Goal: Task Accomplishment & Management: Use online tool/utility

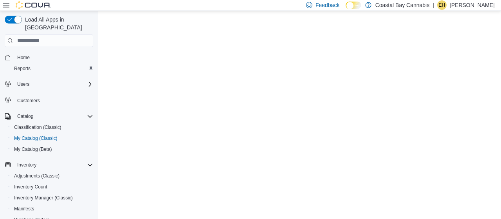
select select "**********"
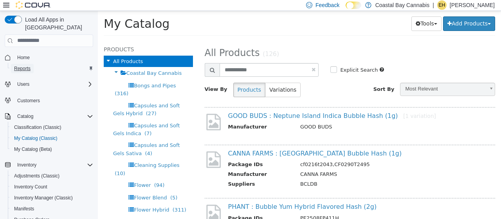
click at [16, 65] on span "Reports" at bounding box center [22, 68] width 16 height 6
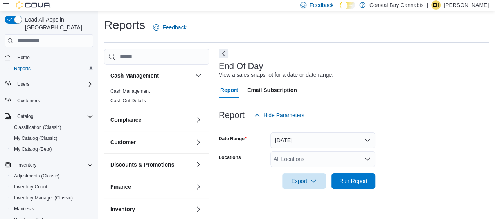
scroll to position [15, 0]
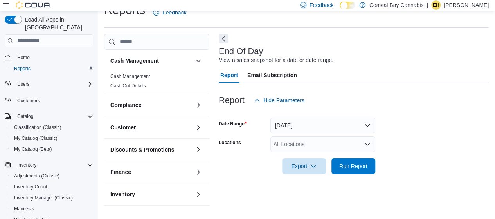
click at [319, 140] on div "All Locations" at bounding box center [322, 144] width 105 height 16
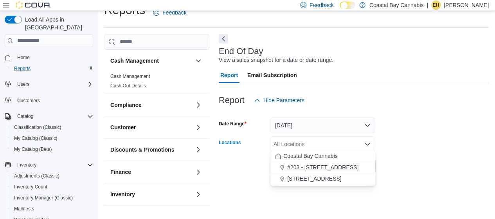
click at [325, 166] on span "#203 - [STREET_ADDRESS]" at bounding box center [322, 167] width 71 height 8
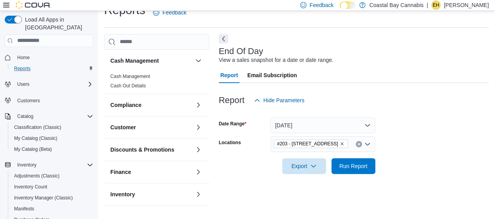
click at [411, 140] on form "Date Range [DATE] Locations #[STREET_ADDRESS] Export Run Report" at bounding box center [354, 141] width 270 height 66
click at [359, 162] on span "Run Report" at bounding box center [353, 166] width 28 height 8
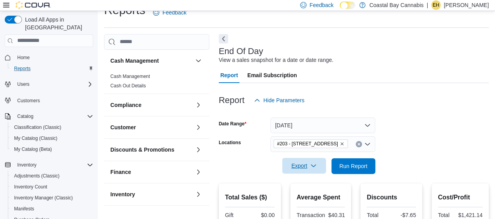
click at [317, 165] on span "Export" at bounding box center [304, 166] width 34 height 16
click at [321, 193] on span "Export to Pdf" at bounding box center [306, 196] width 35 height 6
